Goal: Task Accomplishment & Management: Manage account settings

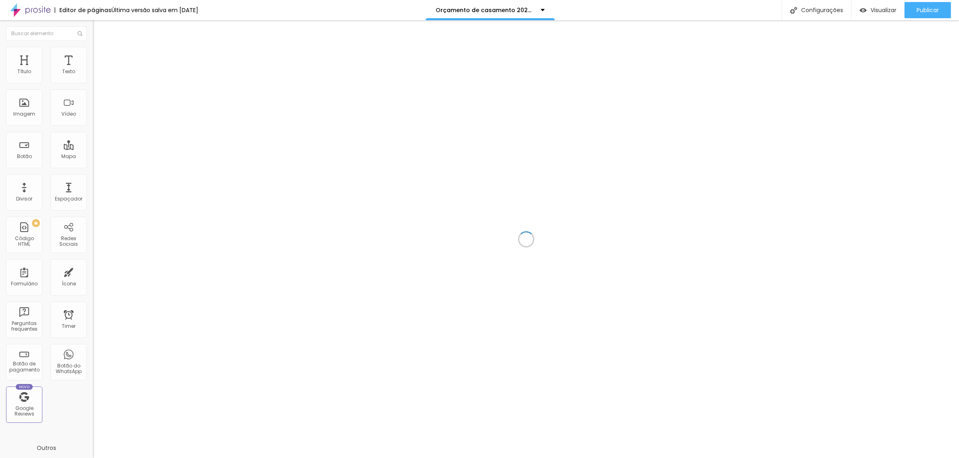
click at [664, 137] on div at bounding box center [526, 238] width 866 height 437
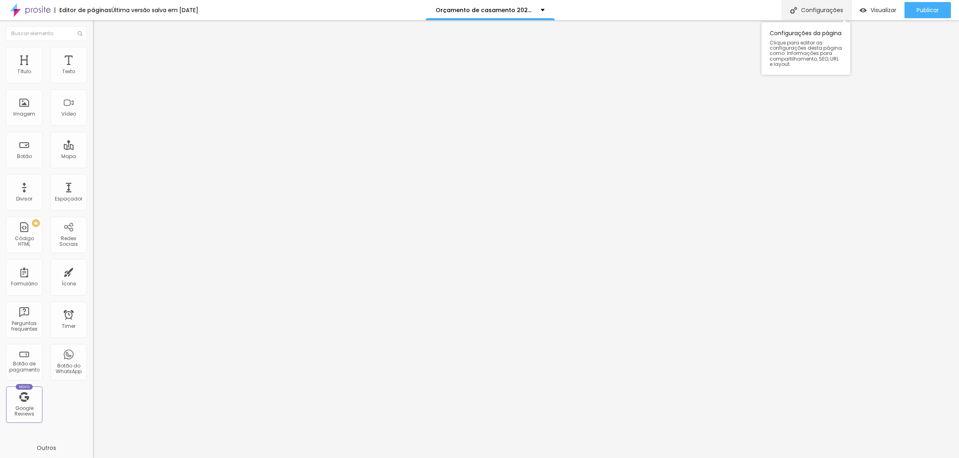
click at [818, 9] on div "Configurações" at bounding box center [816, 10] width 69 height 20
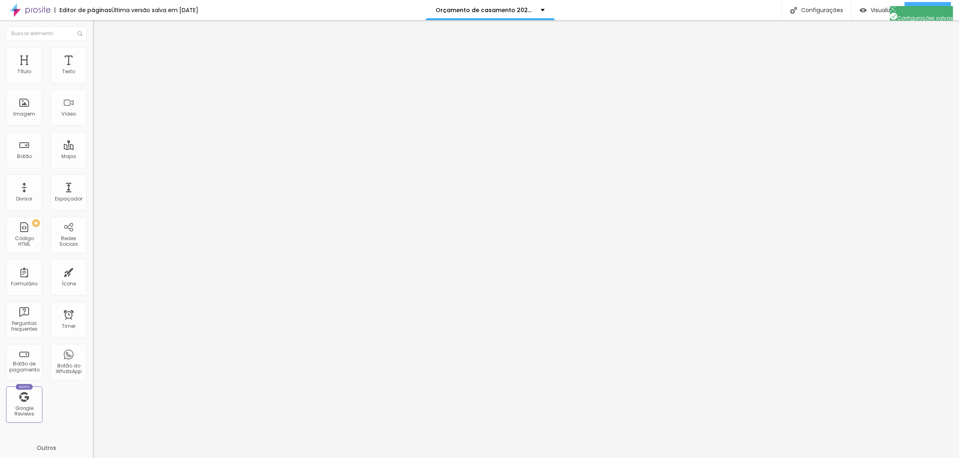
click at [928, 8] on span "Publicar" at bounding box center [928, 10] width 22 height 6
click at [877, 9] on span "Visualizar" at bounding box center [877, 10] width 26 height 6
click at [818, 11] on div "Configurações" at bounding box center [816, 10] width 69 height 20
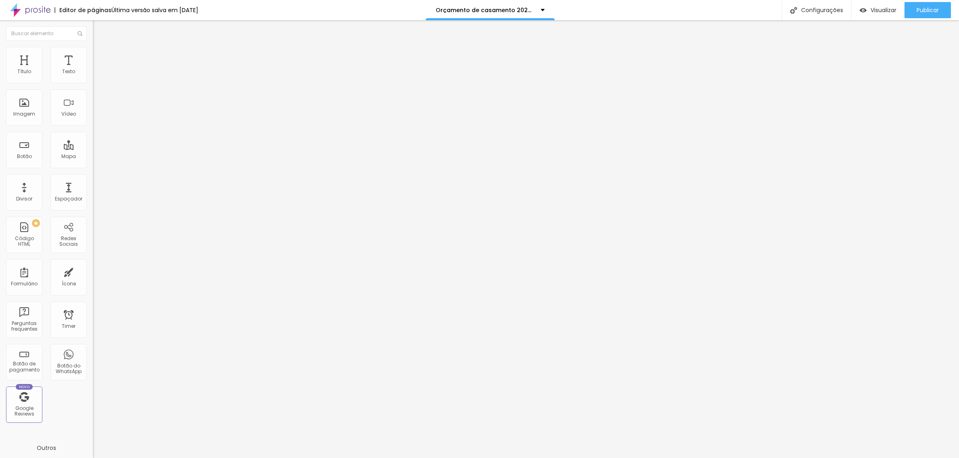
type input "Orçamento de casamento 2025 - 80 A 100 conv"
click at [920, 7] on span "Publicar" at bounding box center [928, 10] width 22 height 6
click at [928, 9] on span "Publicar" at bounding box center [928, 10] width 22 height 6
